Goal: Task Accomplishment & Management: Manage account settings

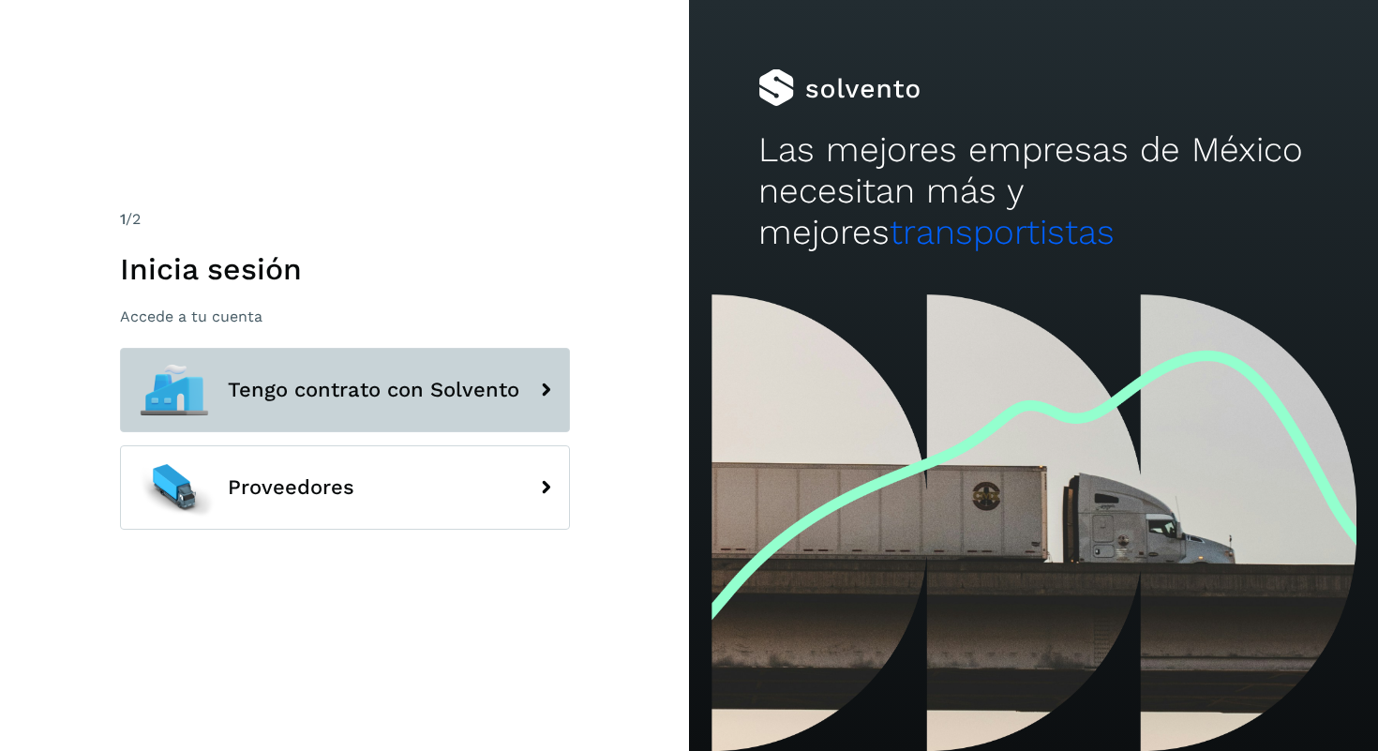
click at [371, 412] on button "Tengo contrato con Solvento" at bounding box center [345, 390] width 450 height 84
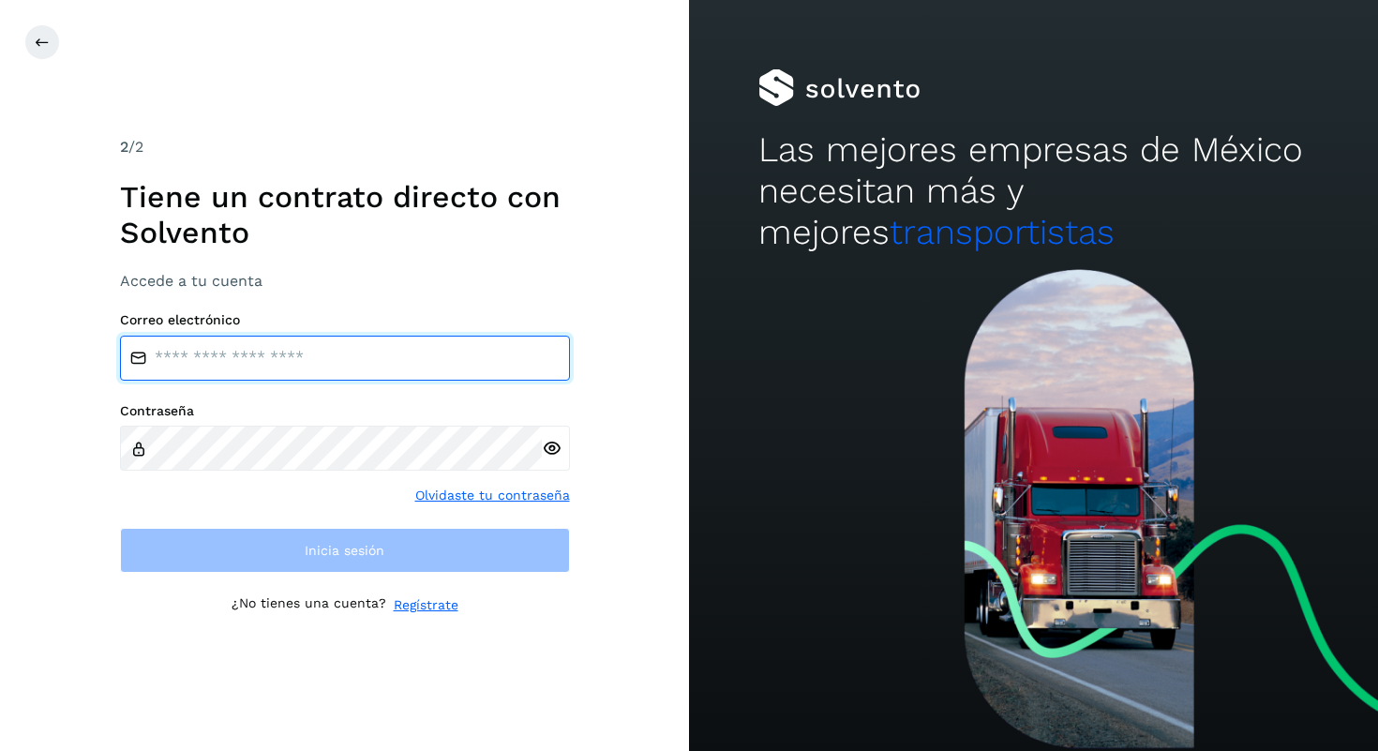
click at [301, 366] on input "email" at bounding box center [345, 358] width 450 height 45
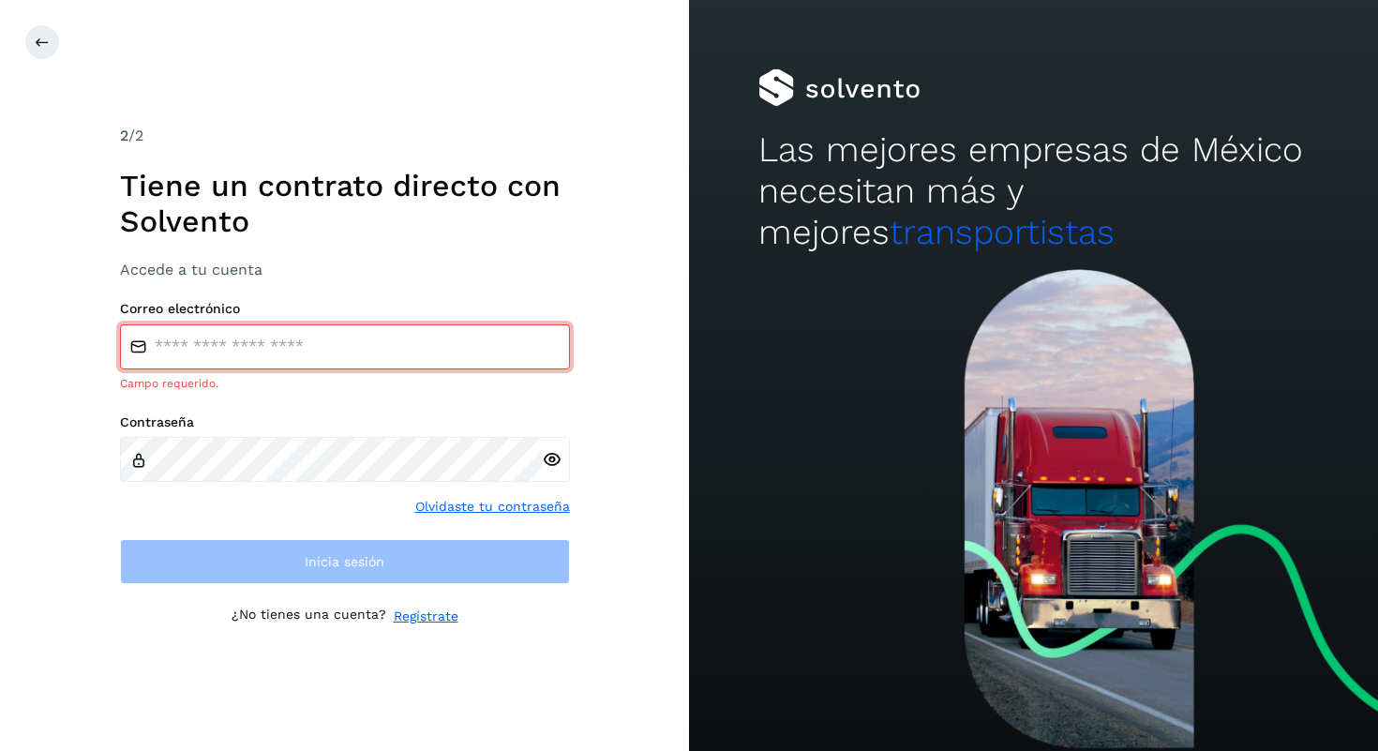
type input "**********"
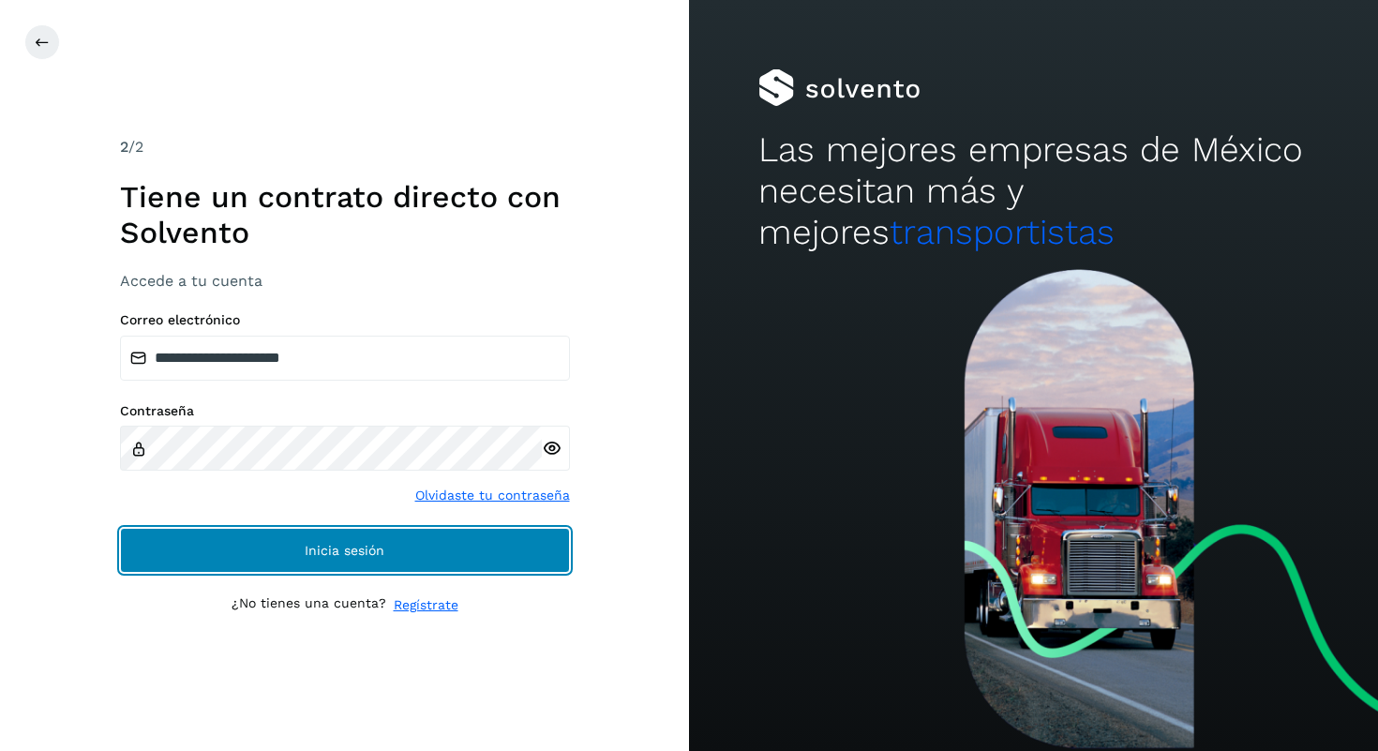
click at [356, 549] on span "Inicia sesión" at bounding box center [345, 550] width 80 height 13
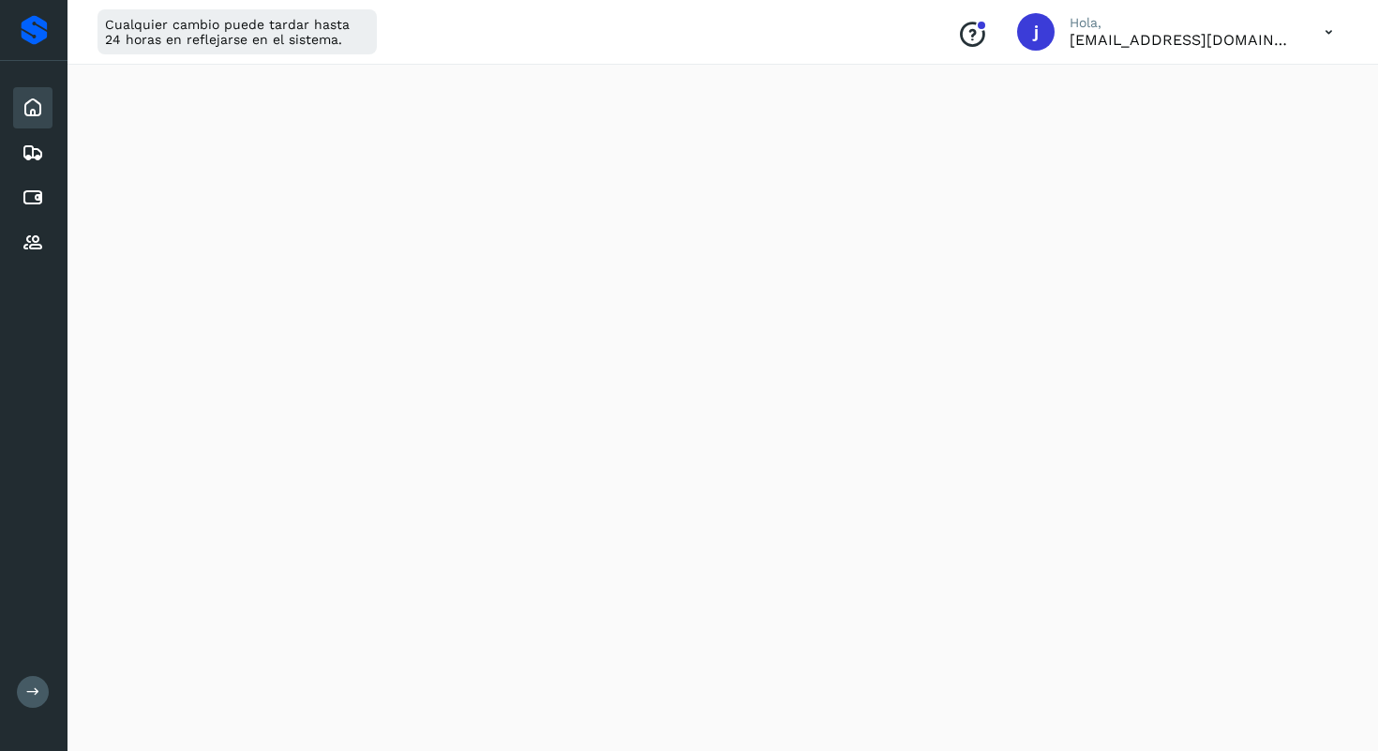
scroll to position [387, 0]
click at [37, 253] on icon at bounding box center [33, 242] width 22 height 22
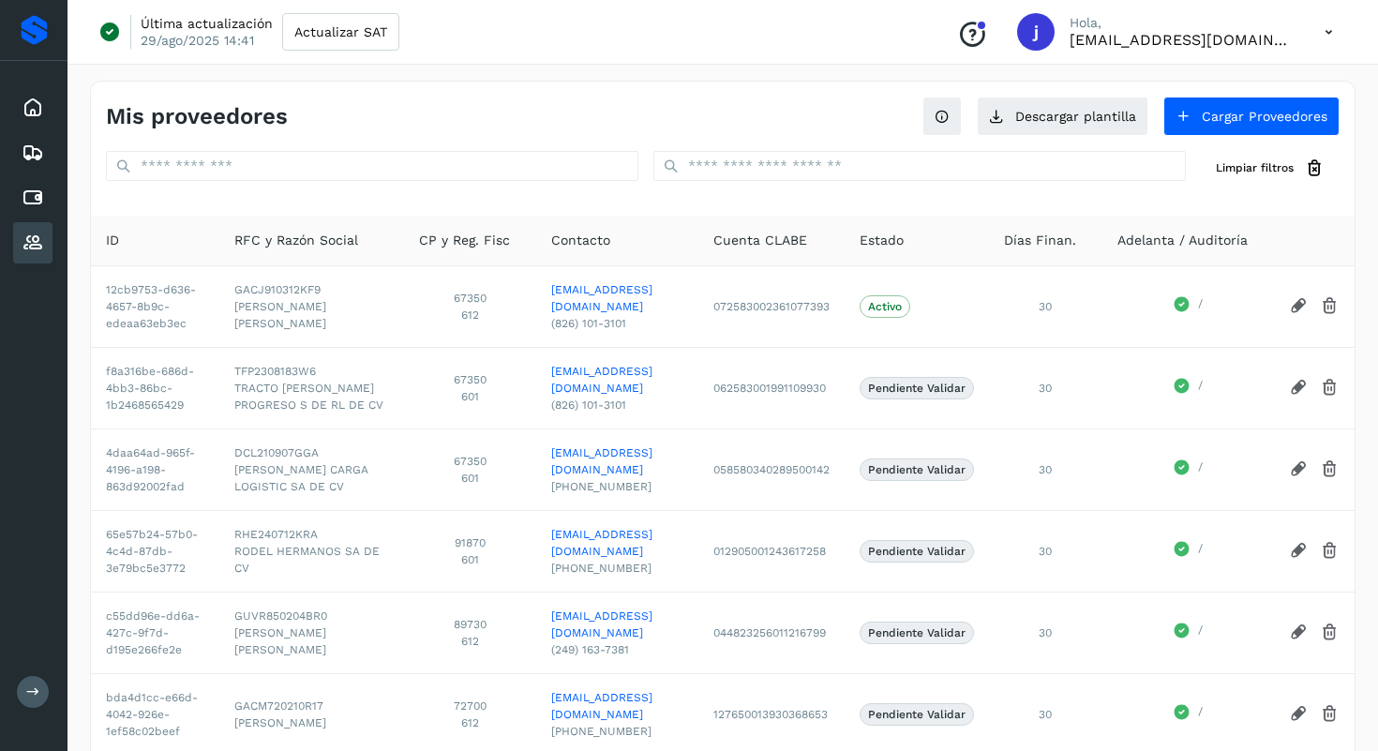
click at [26, 252] on icon at bounding box center [33, 242] width 22 height 22
click at [31, 93] on div "Inicio" at bounding box center [32, 107] width 39 height 41
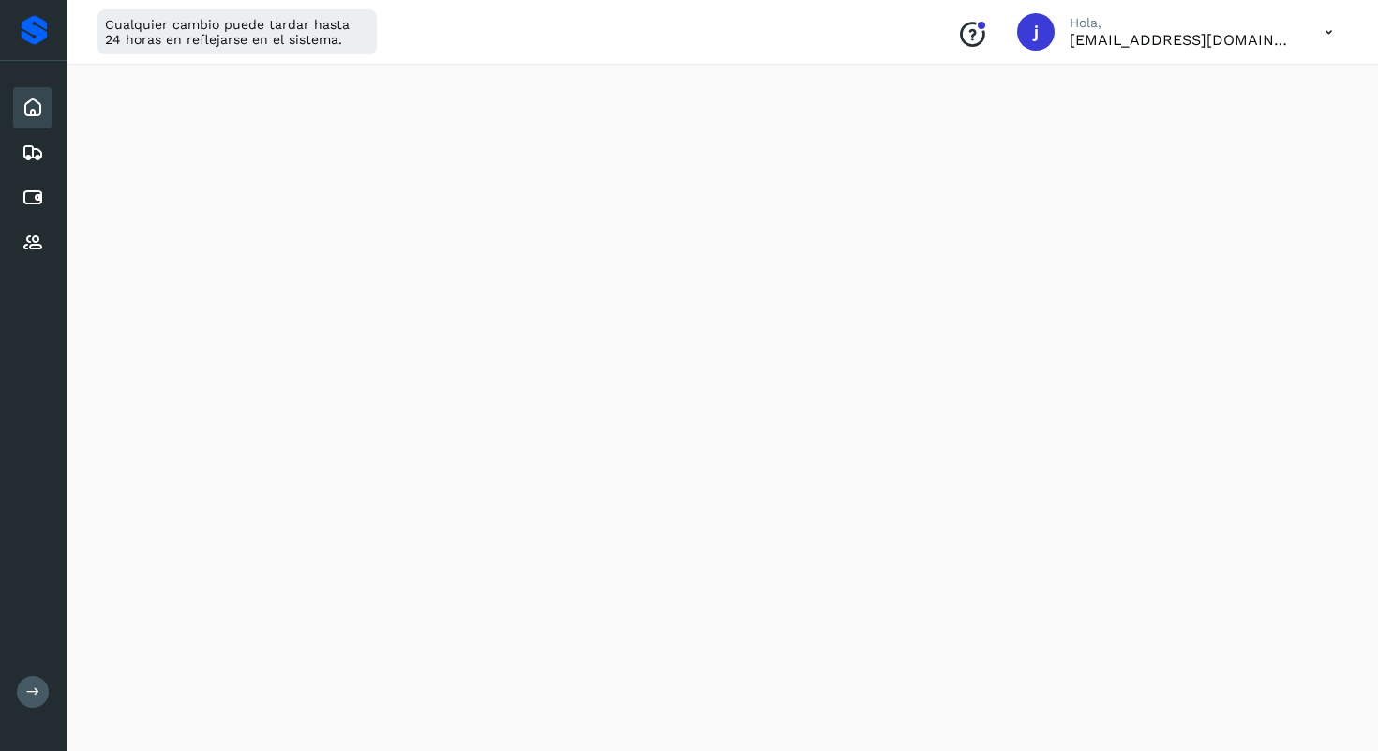
scroll to position [112, 0]
click at [1325, 32] on icon at bounding box center [1328, 32] width 38 height 38
click at [1238, 114] on div "Cerrar sesión" at bounding box center [1235, 121] width 223 height 36
